Goal: Find specific page/section: Find specific page/section

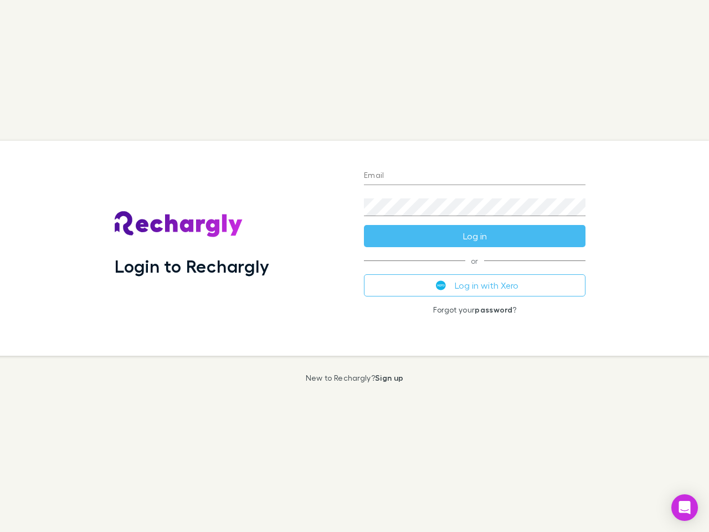
click at [354, 266] on div "Login to Rechargly" at bounding box center [230, 248] width 249 height 215
click at [475, 176] on input "Email" at bounding box center [475, 176] width 222 height 18
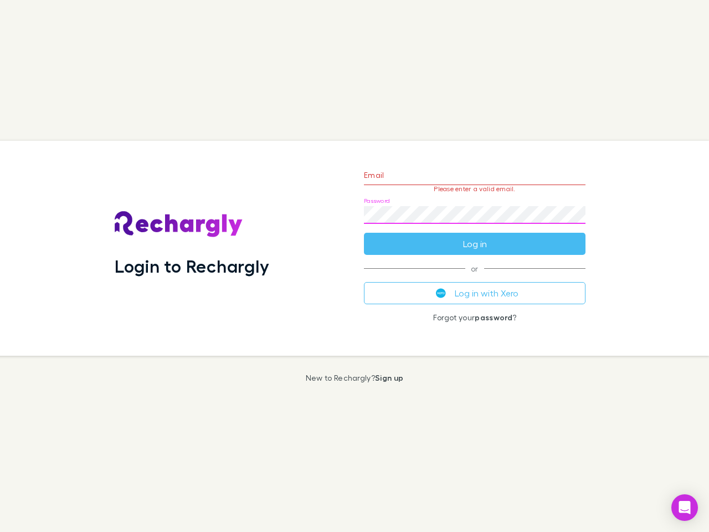
click at [475, 236] on form "Email Please enter a valid email. Password Log in" at bounding box center [475, 206] width 222 height 96
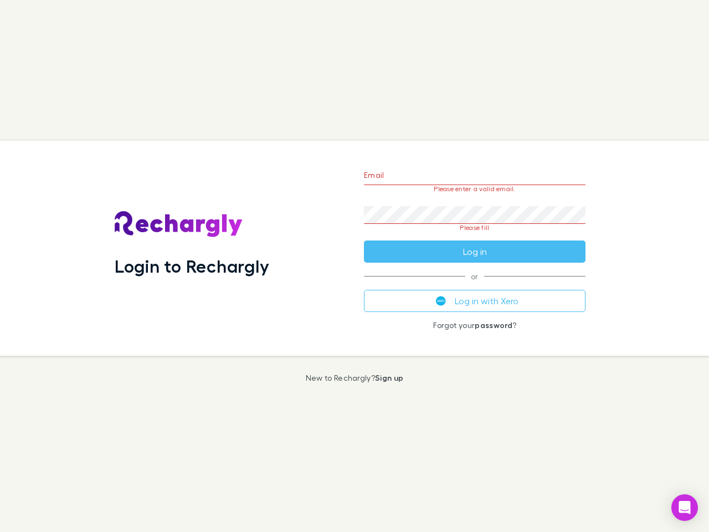
click at [475, 285] on div "Email Please enter a valid email. Password Please fill Log in or Log in with Xe…" at bounding box center [474, 248] width 239 height 215
click at [685, 507] on icon "Open Intercom Messenger" at bounding box center [685, 507] width 12 height 13
